Goal: Task Accomplishment & Management: Manage account settings

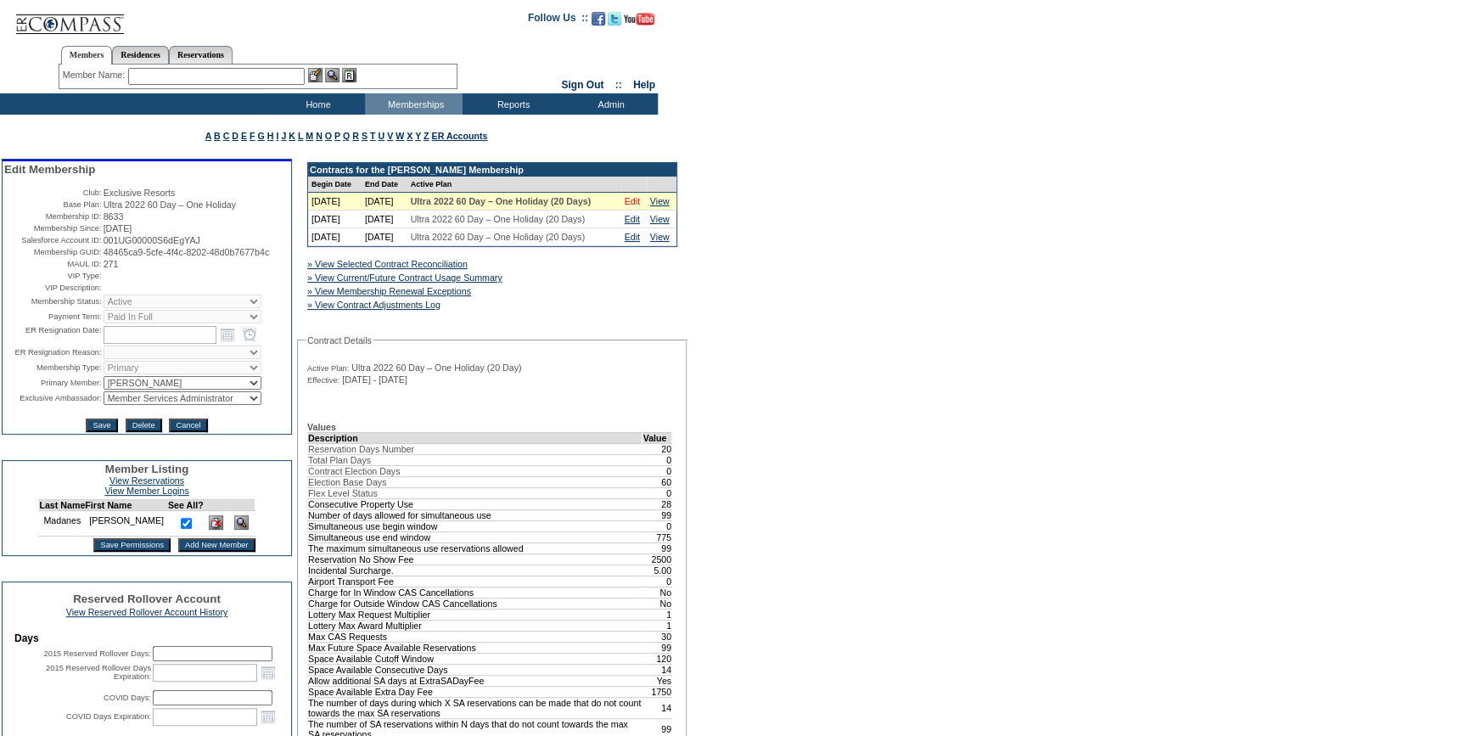
click at [634, 206] on link "Edit" at bounding box center [632, 201] width 15 height 10
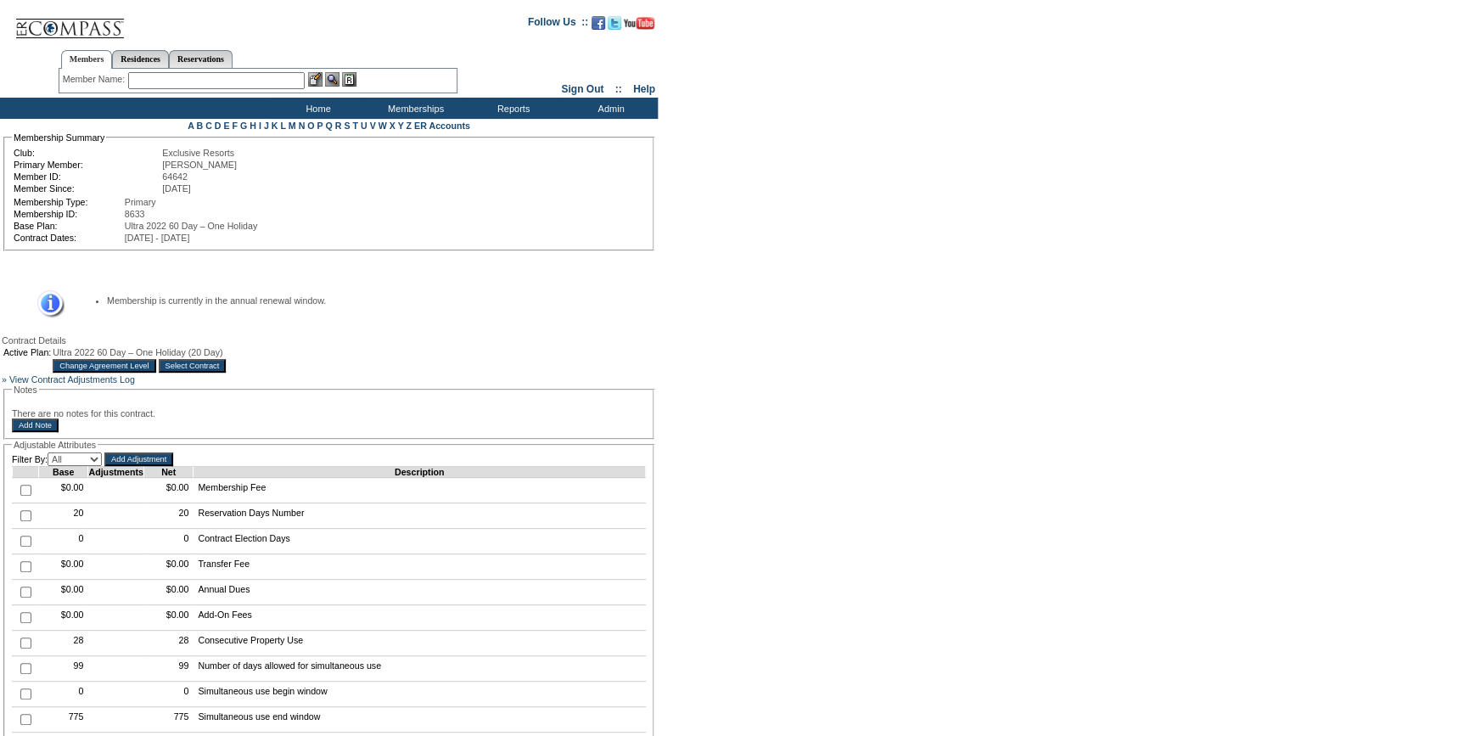
click at [24, 546] on input "checkbox" at bounding box center [25, 540] width 11 height 11
checkbox input "true"
click at [165, 466] on input "Add Adjustment" at bounding box center [138, 459] width 69 height 14
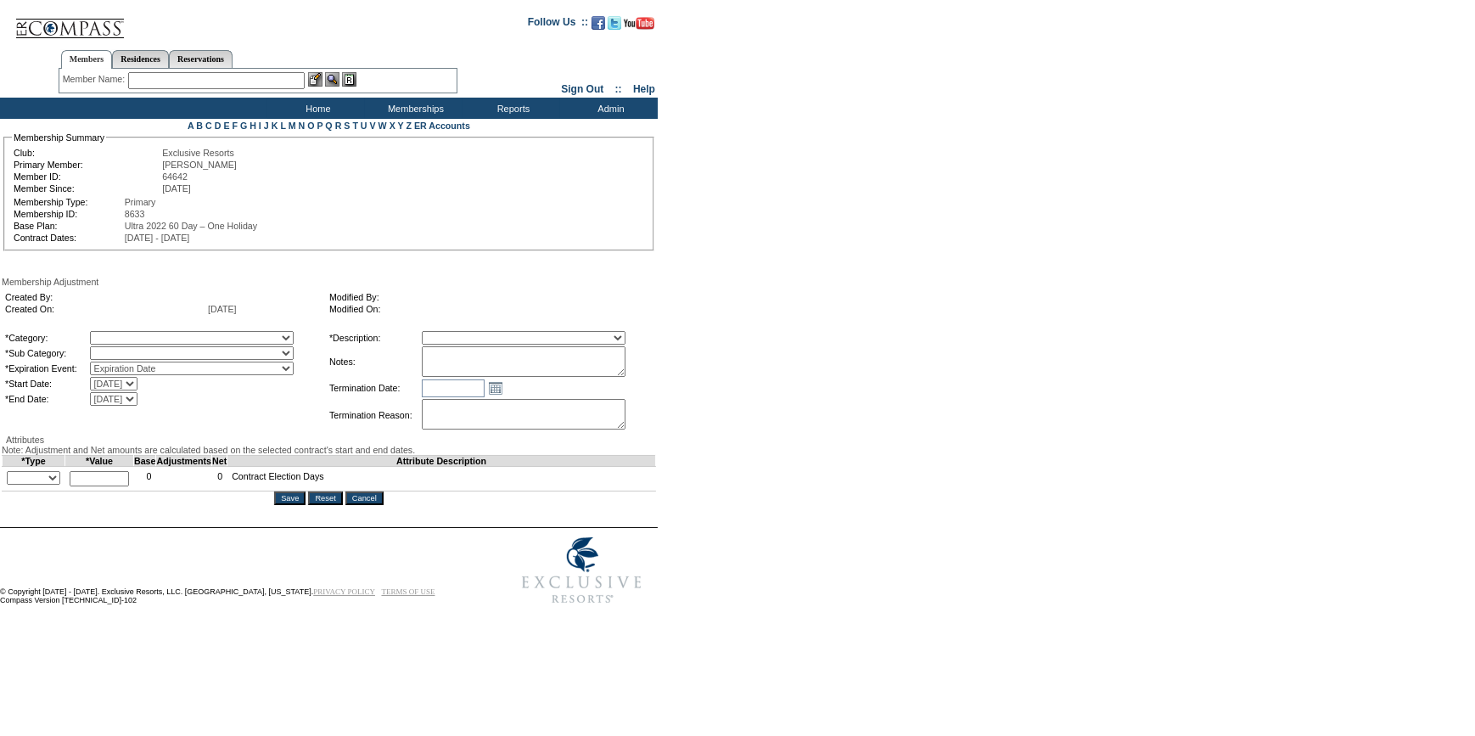
click at [209, 333] on select "A La Carte Days Contract Election Days Converted Days [MEDICAL_DATA] Other Refe…" at bounding box center [192, 338] width 204 height 14
select select "56"
click at [124, 333] on select "A La Carte Days Contract Election Days Converted Days Coronavirus Other Referra…" at bounding box center [192, 338] width 204 height 14
